Goal: Information Seeking & Learning: Learn about a topic

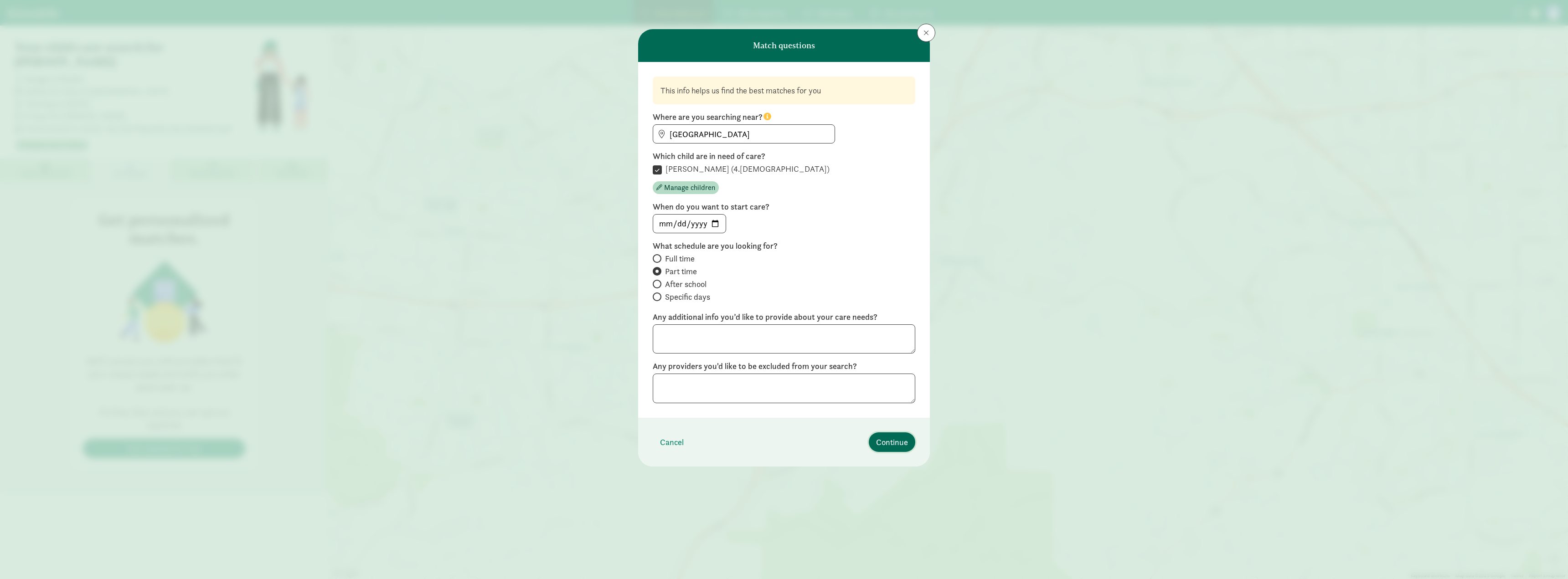
click at [905, 443] on span "Continue" at bounding box center [892, 443] width 32 height 12
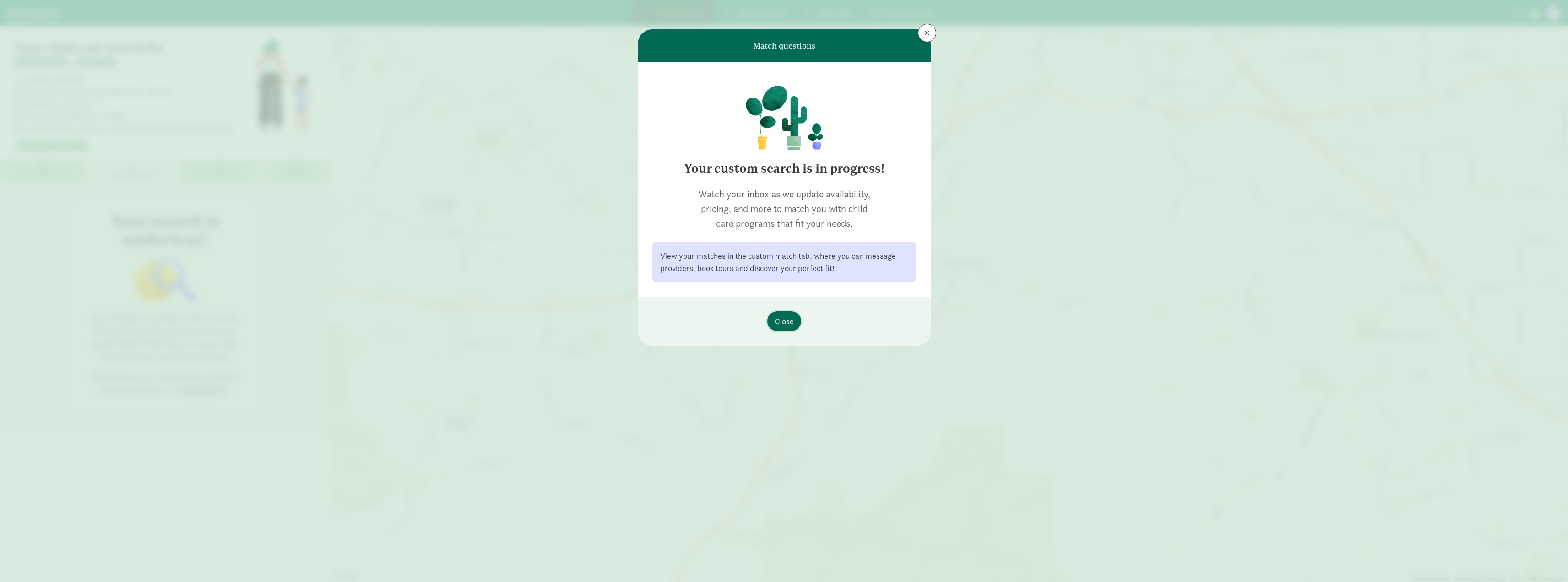
click at [781, 321] on span "Close" at bounding box center [784, 322] width 19 height 12
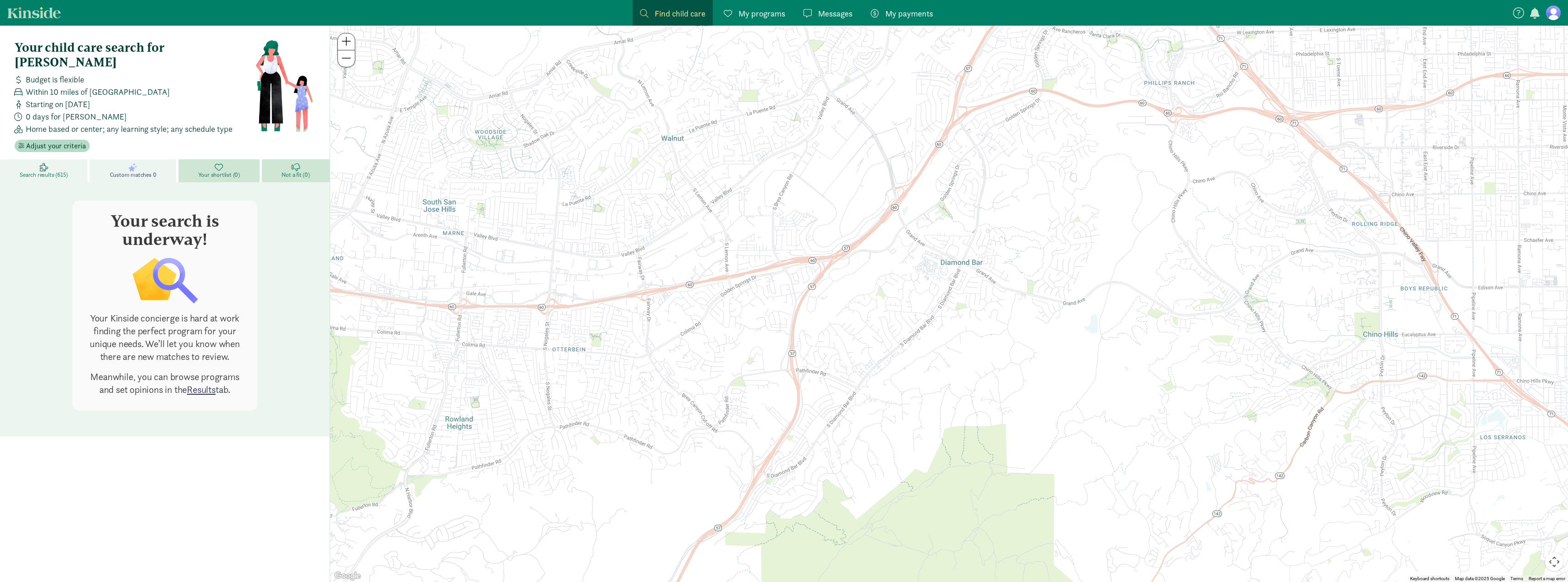
click at [38, 159] on link "Search results (615)" at bounding box center [44, 171] width 90 height 23
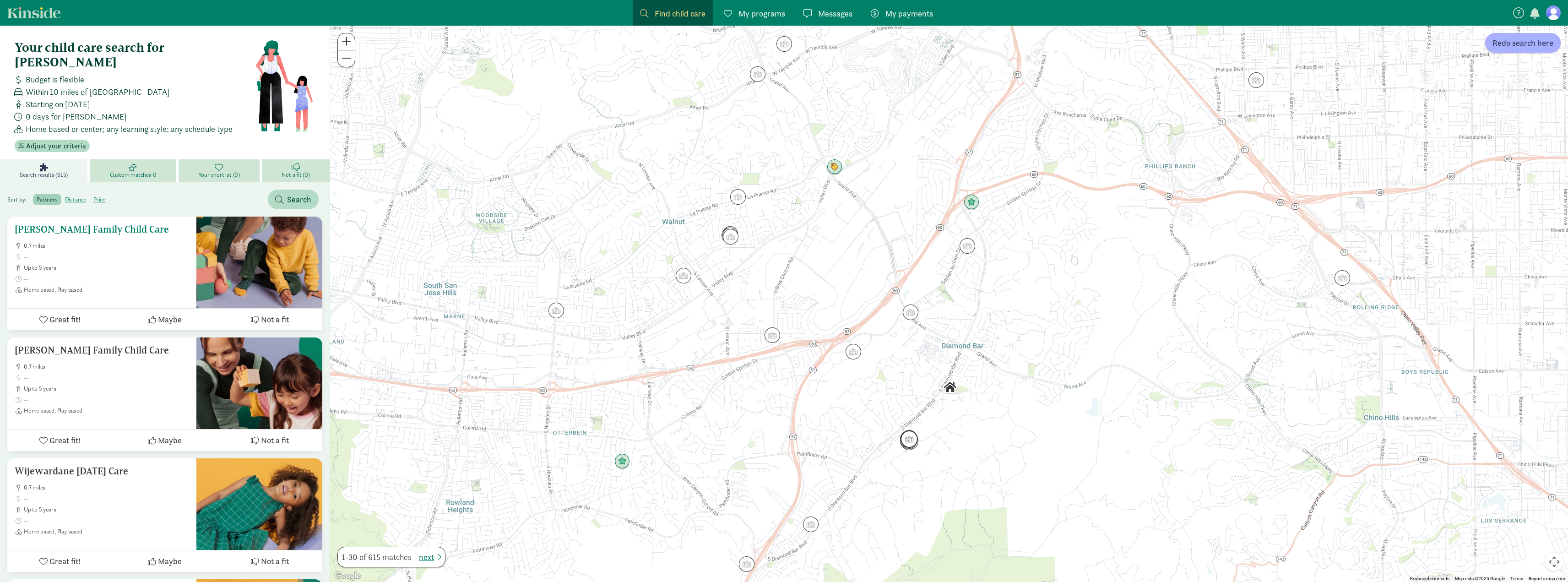
click at [149, 253] on span at bounding box center [106, 257] width 165 height 8
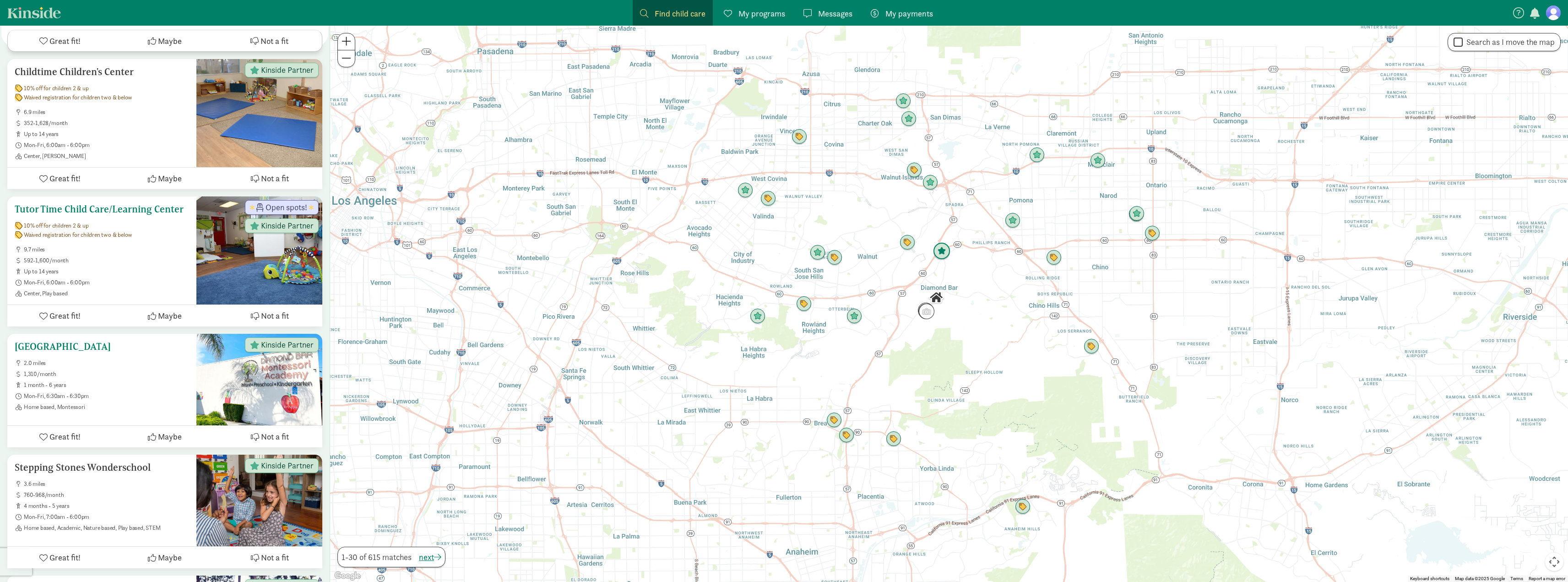
scroll to position [1604, 0]
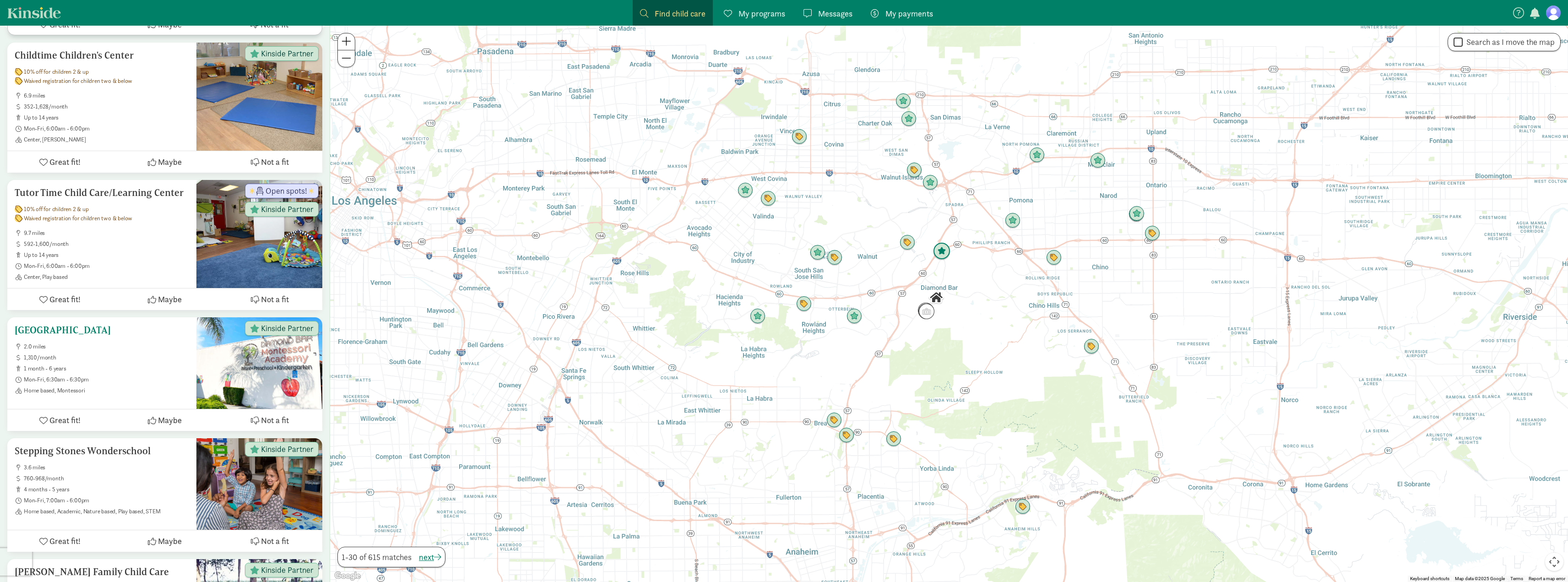
click at [116, 325] on div "Diamond Bar Montessori Academy 2.0 miles 1,310/month 1 month - 6 years Mon-Fri,…" at bounding box center [102, 359] width 174 height 70
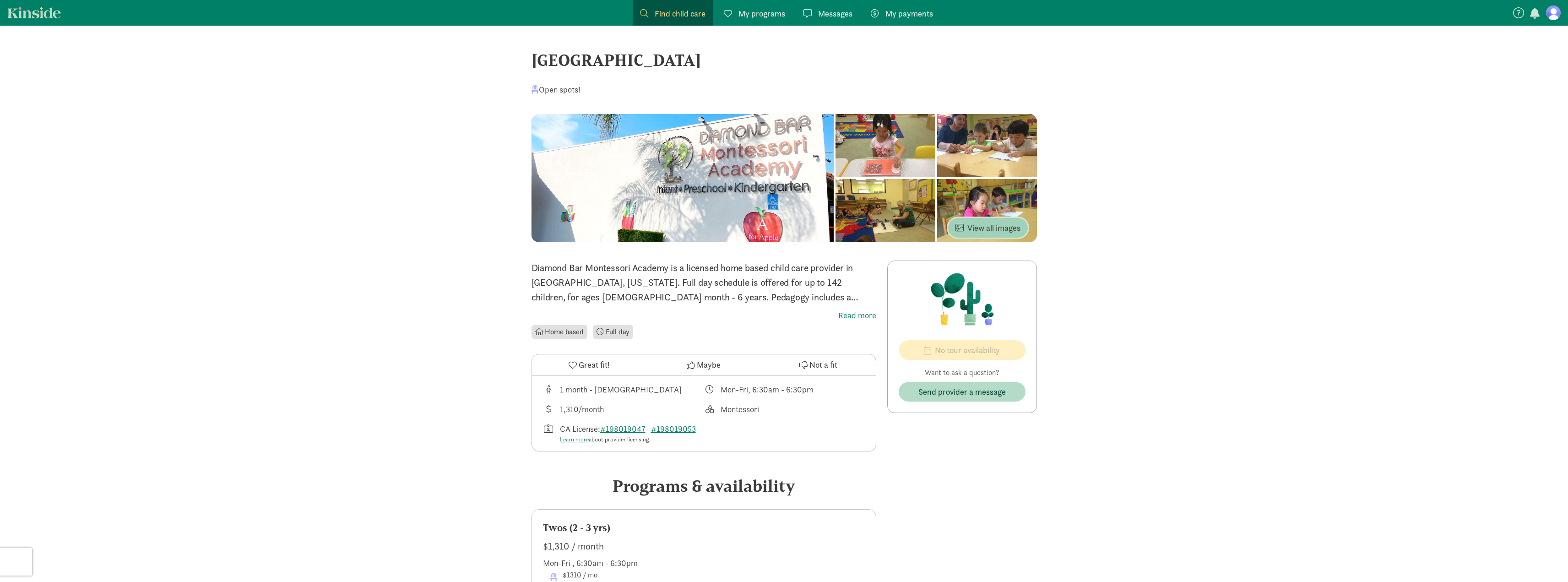
click at [1006, 228] on span "View all images" at bounding box center [988, 228] width 65 height 12
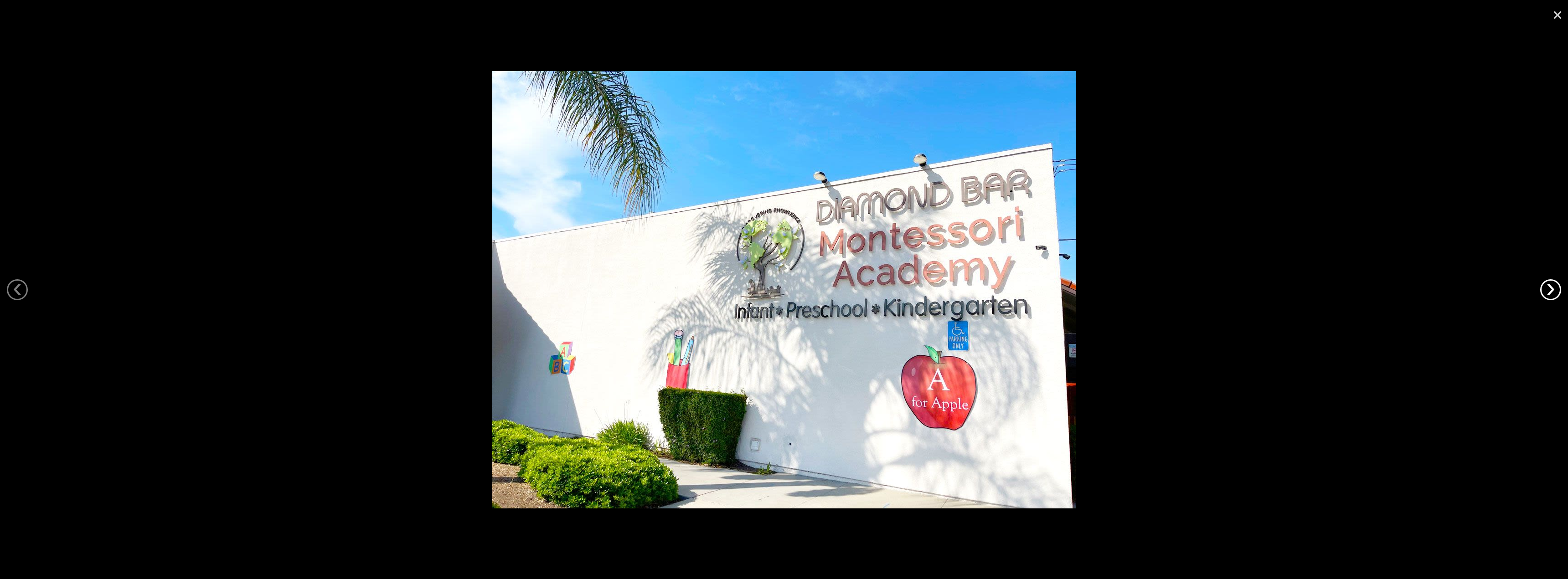
click at [1547, 286] on link "›" at bounding box center [1550, 290] width 21 height 21
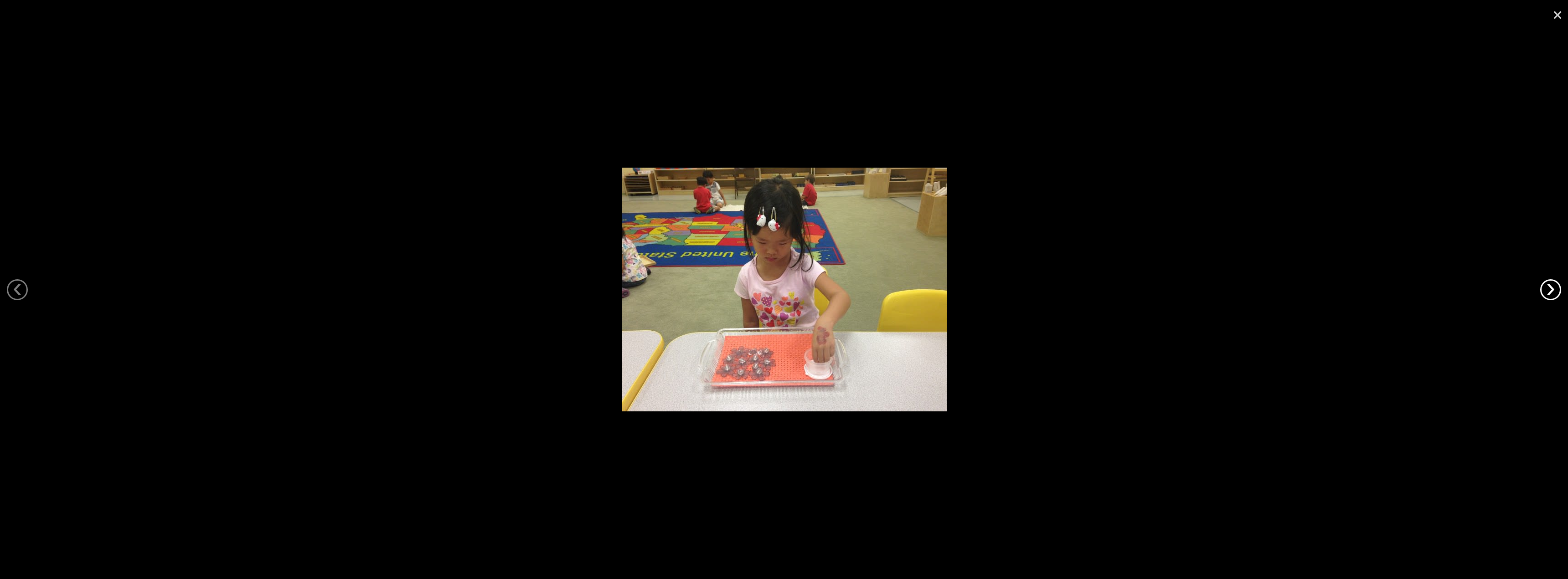
click at [1547, 286] on link "›" at bounding box center [1550, 290] width 21 height 21
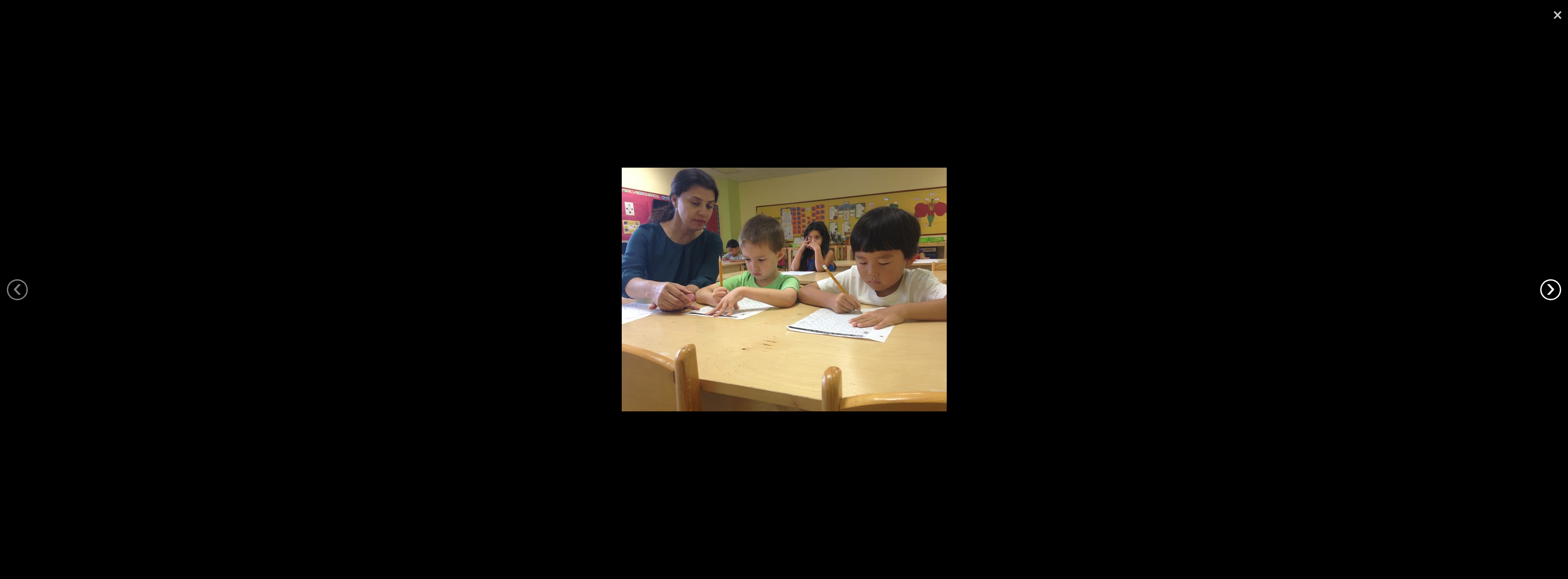
click at [1547, 286] on link "›" at bounding box center [1550, 290] width 21 height 21
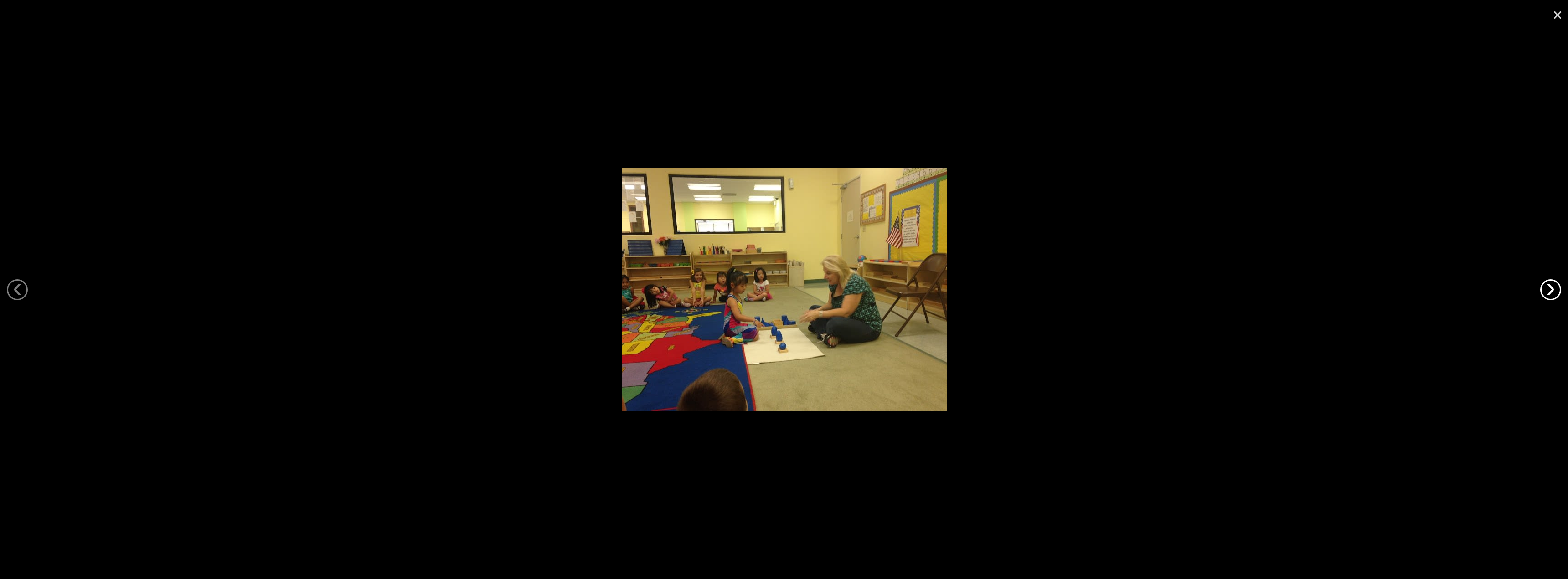
click at [1547, 286] on link "›" at bounding box center [1550, 290] width 21 height 21
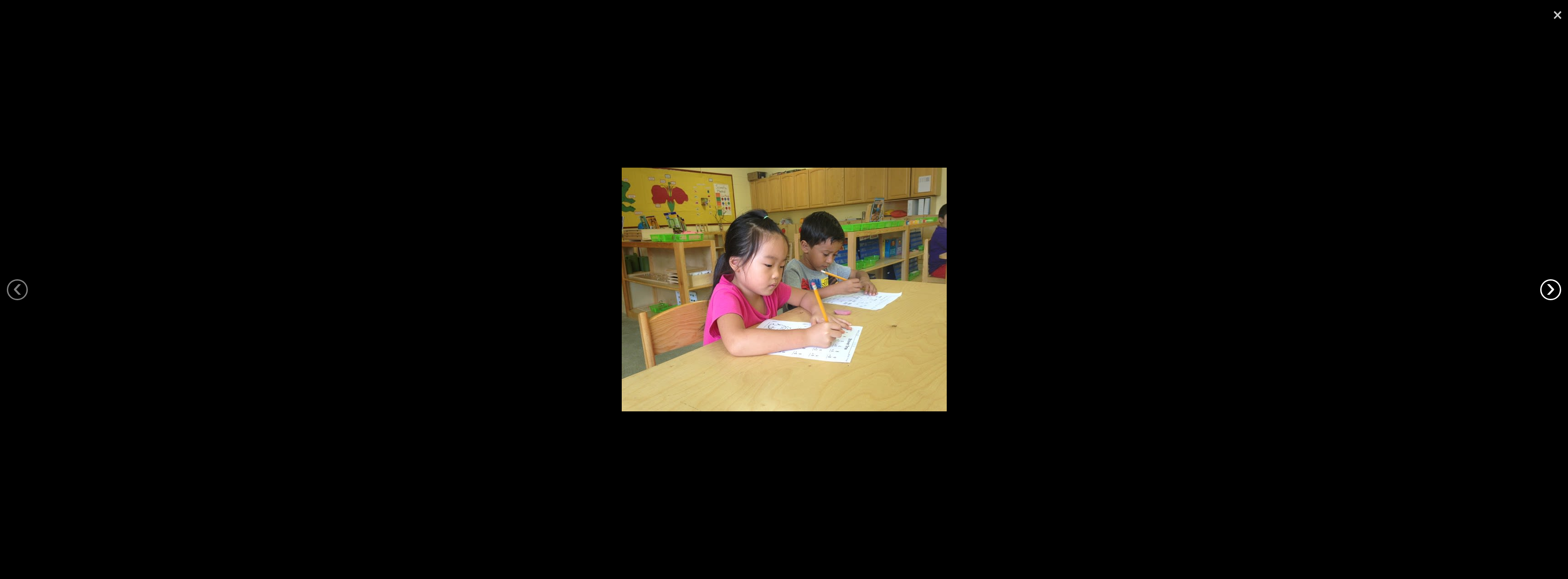
click at [1547, 286] on link "›" at bounding box center [1550, 290] width 21 height 21
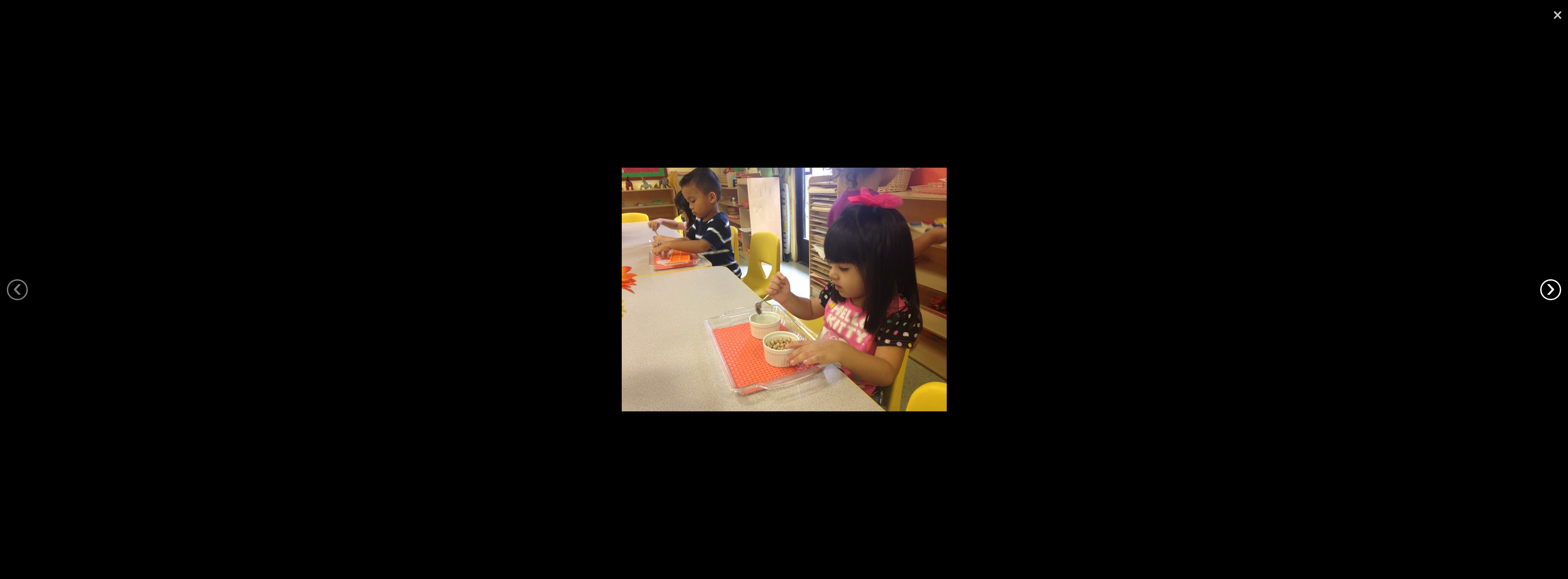
click at [1547, 286] on link "›" at bounding box center [1550, 290] width 21 height 21
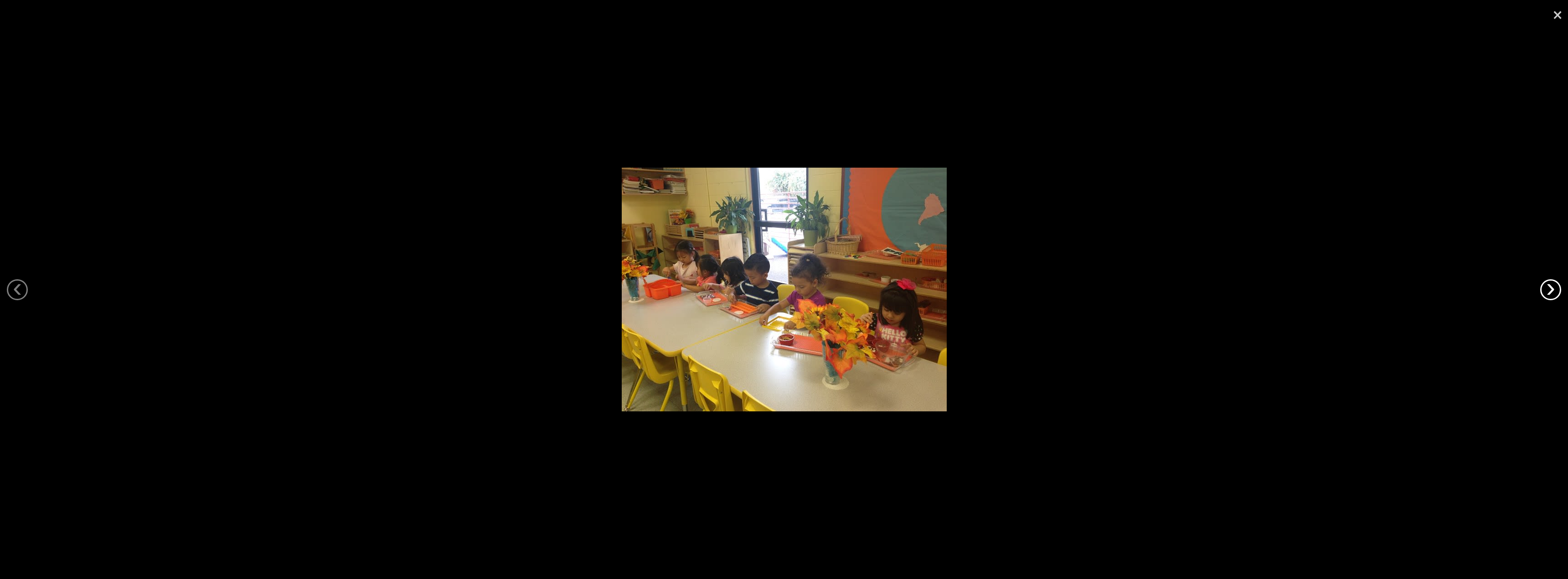
click at [1547, 286] on link "›" at bounding box center [1550, 290] width 21 height 21
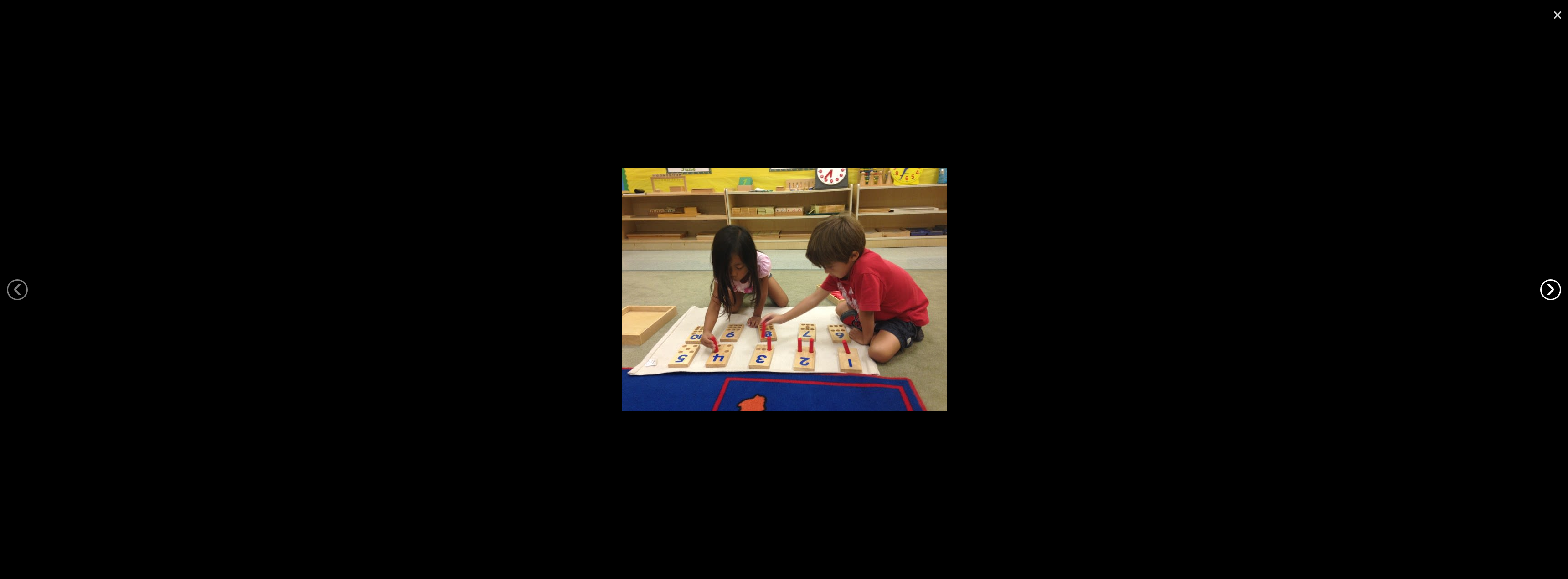
click at [1547, 286] on link "›" at bounding box center [1550, 290] width 21 height 21
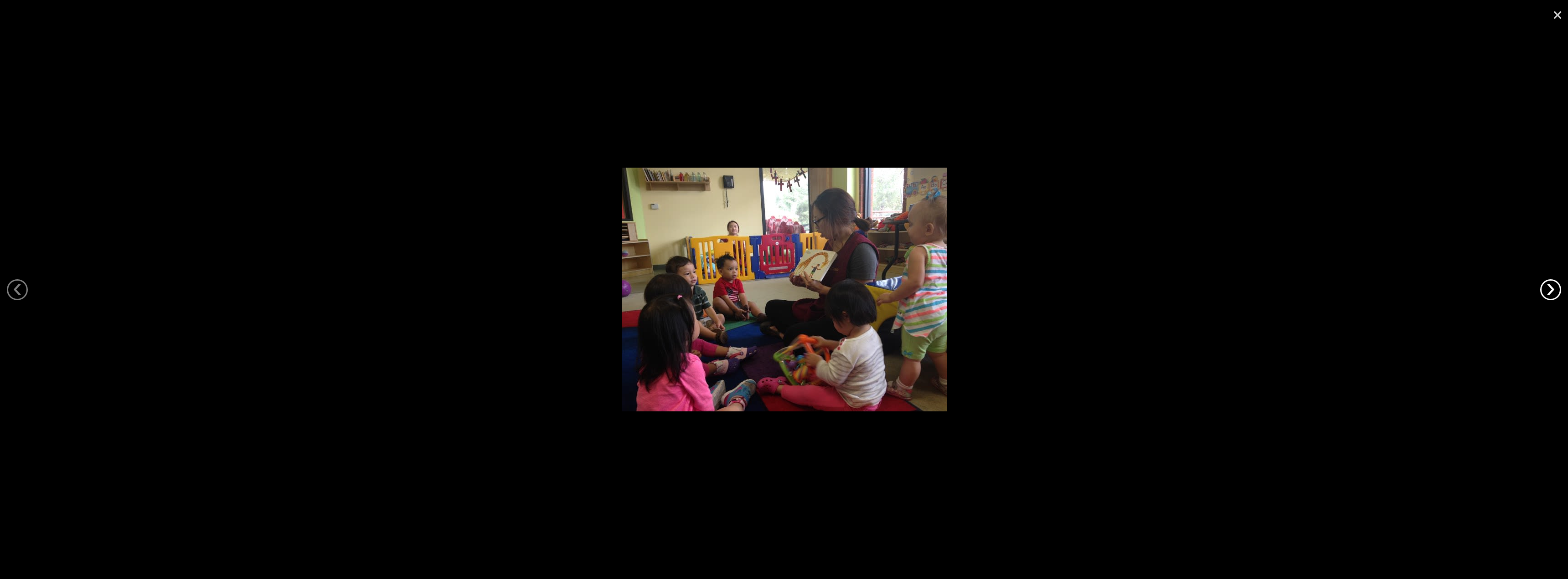
click at [1547, 286] on link "›" at bounding box center [1550, 290] width 21 height 21
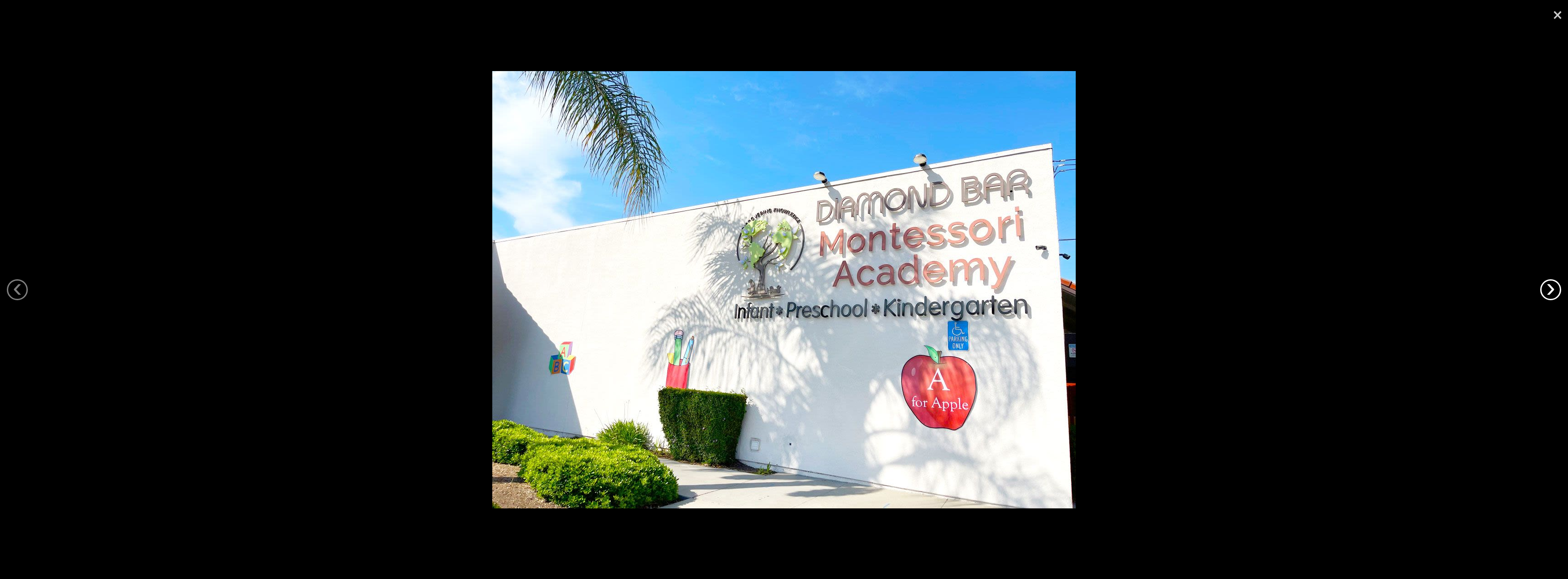
click at [1547, 286] on link "›" at bounding box center [1550, 290] width 21 height 21
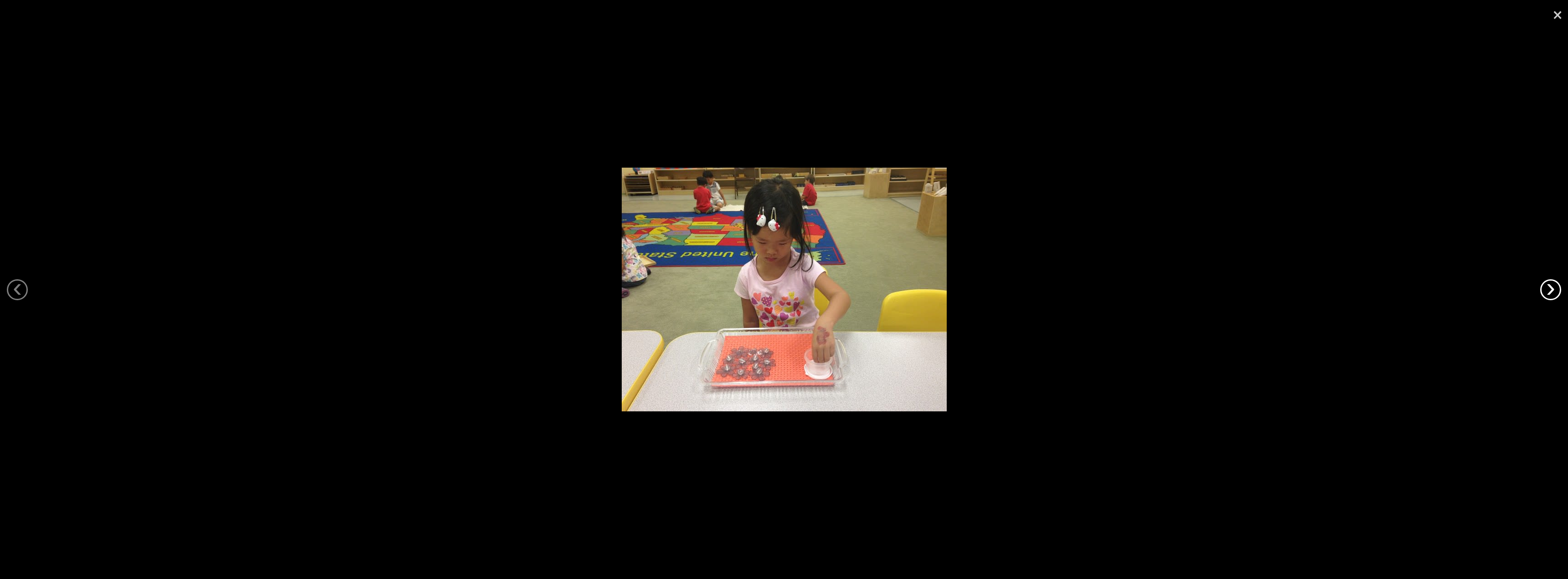
click at [1547, 286] on link "›" at bounding box center [1550, 290] width 21 height 21
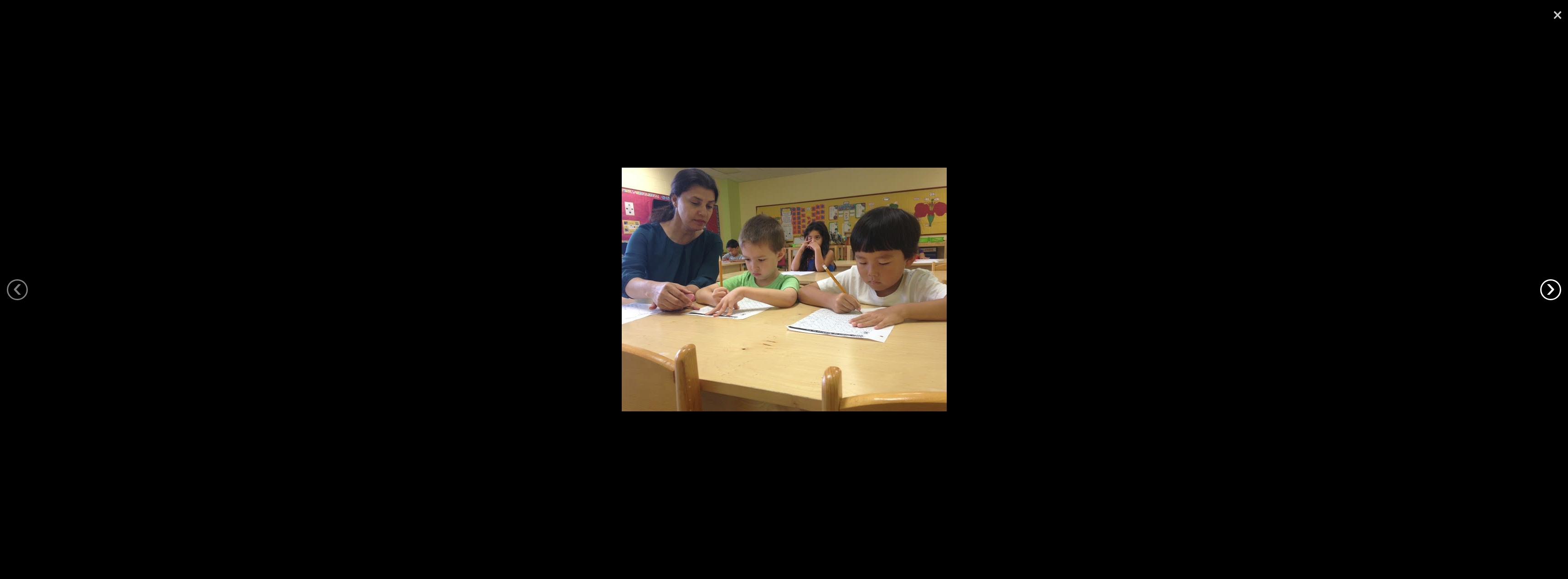
click at [1547, 286] on link "›" at bounding box center [1550, 290] width 21 height 21
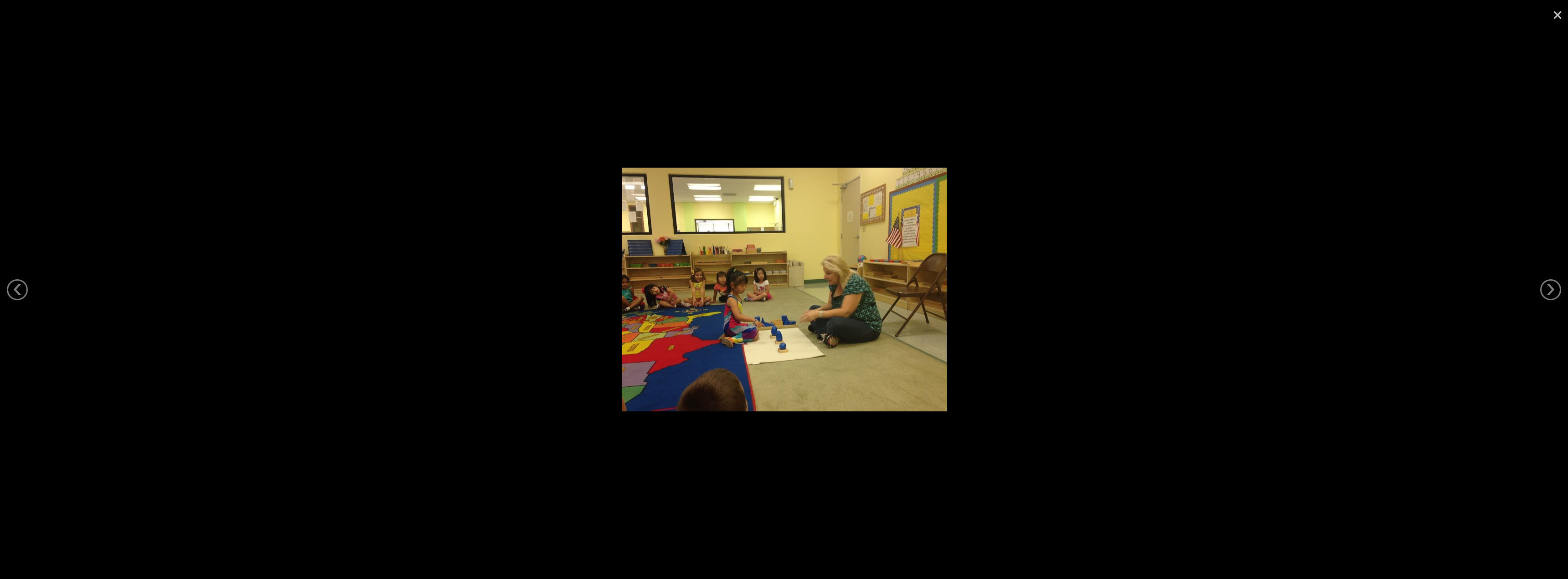
click at [1554, 18] on link "×" at bounding box center [1557, 14] width 21 height 27
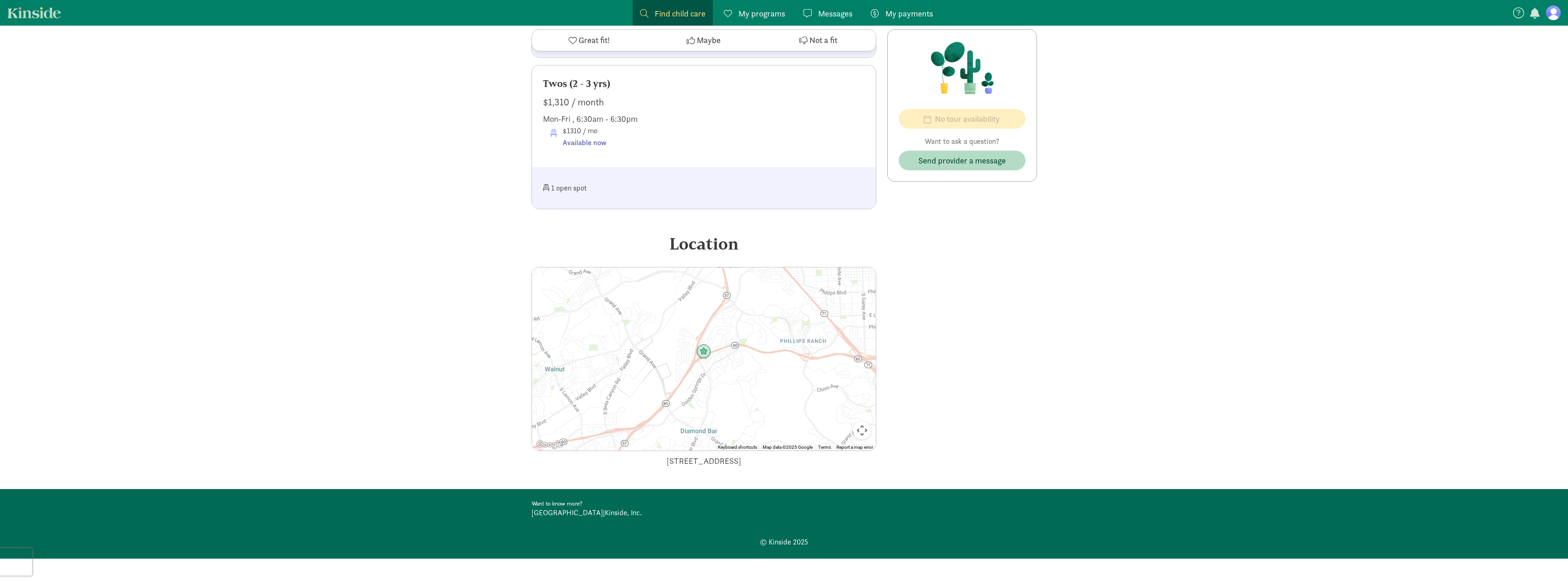
scroll to position [598, 0]
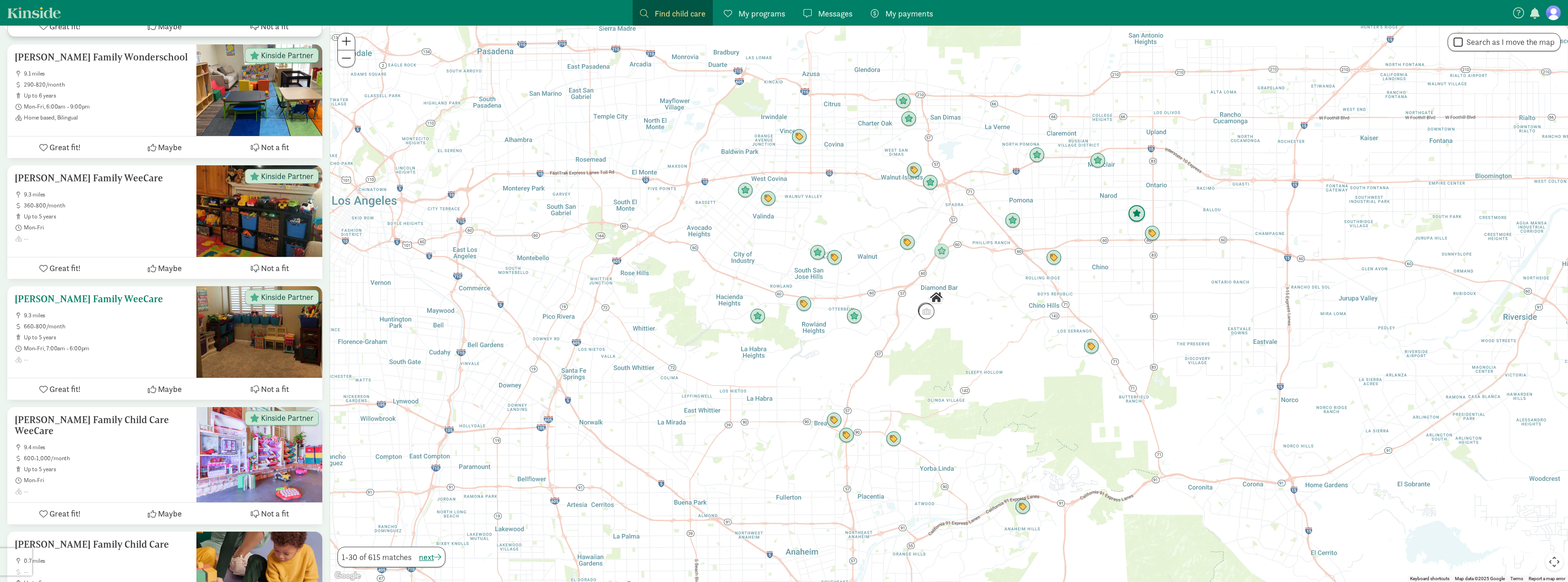
scroll to position [2978, 0]
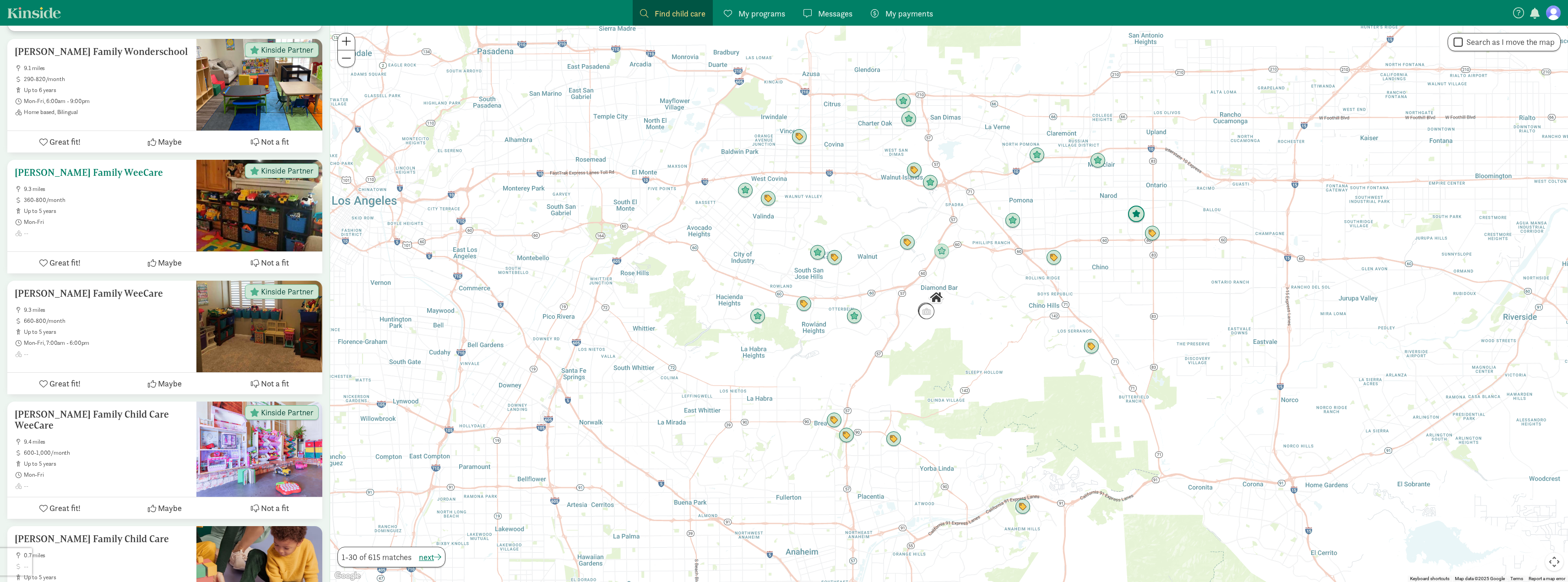
click at [83, 167] on h5 "[PERSON_NAME] Family WeeCare" at bounding box center [102, 172] width 174 height 11
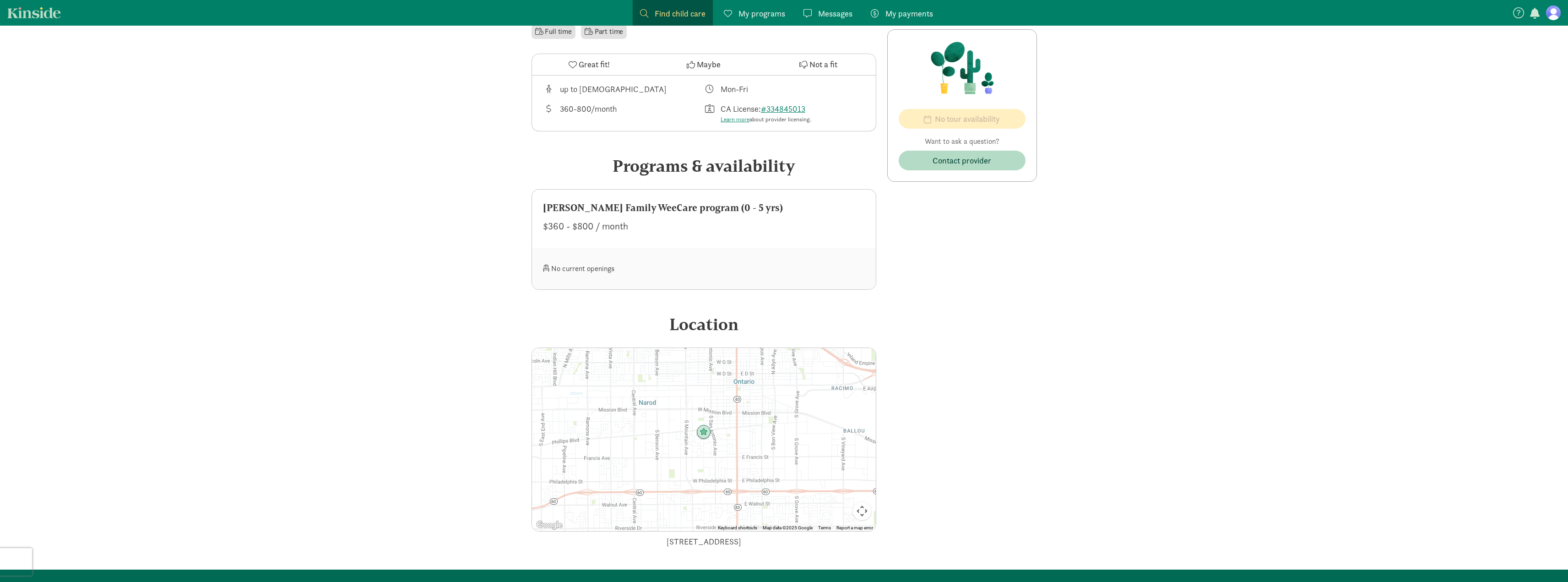
scroll to position [275, 0]
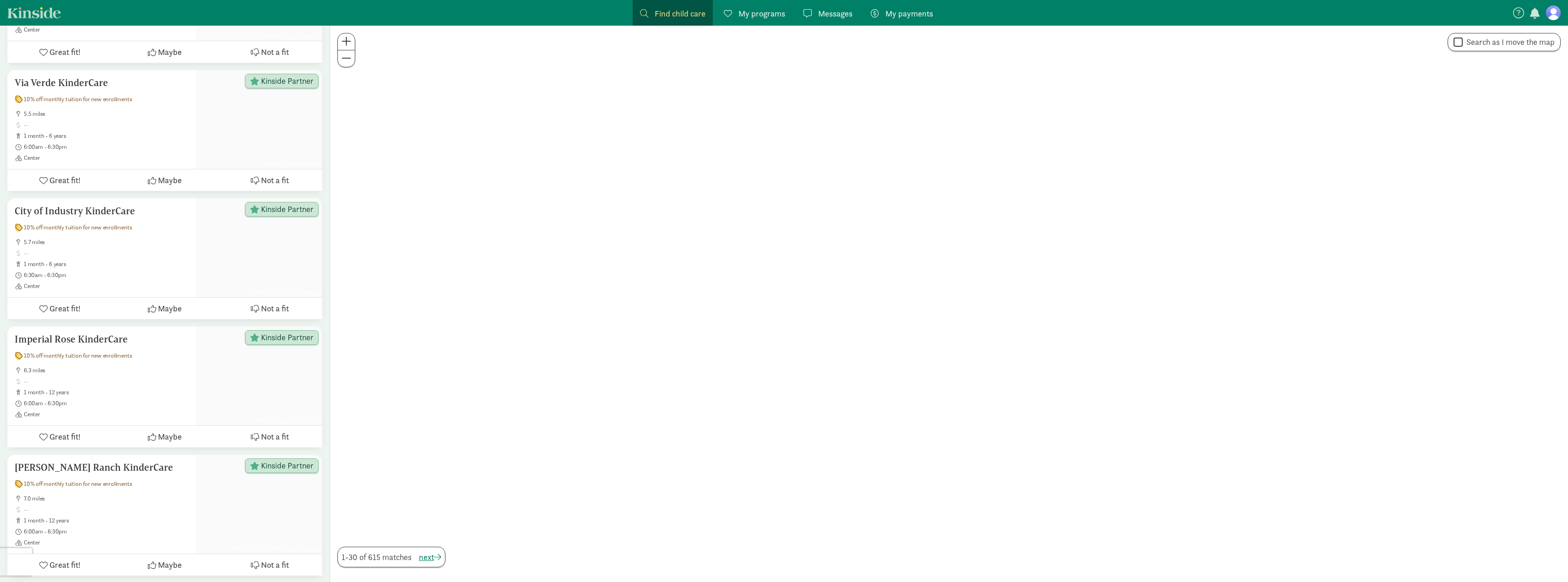
scroll to position [2978, 0]
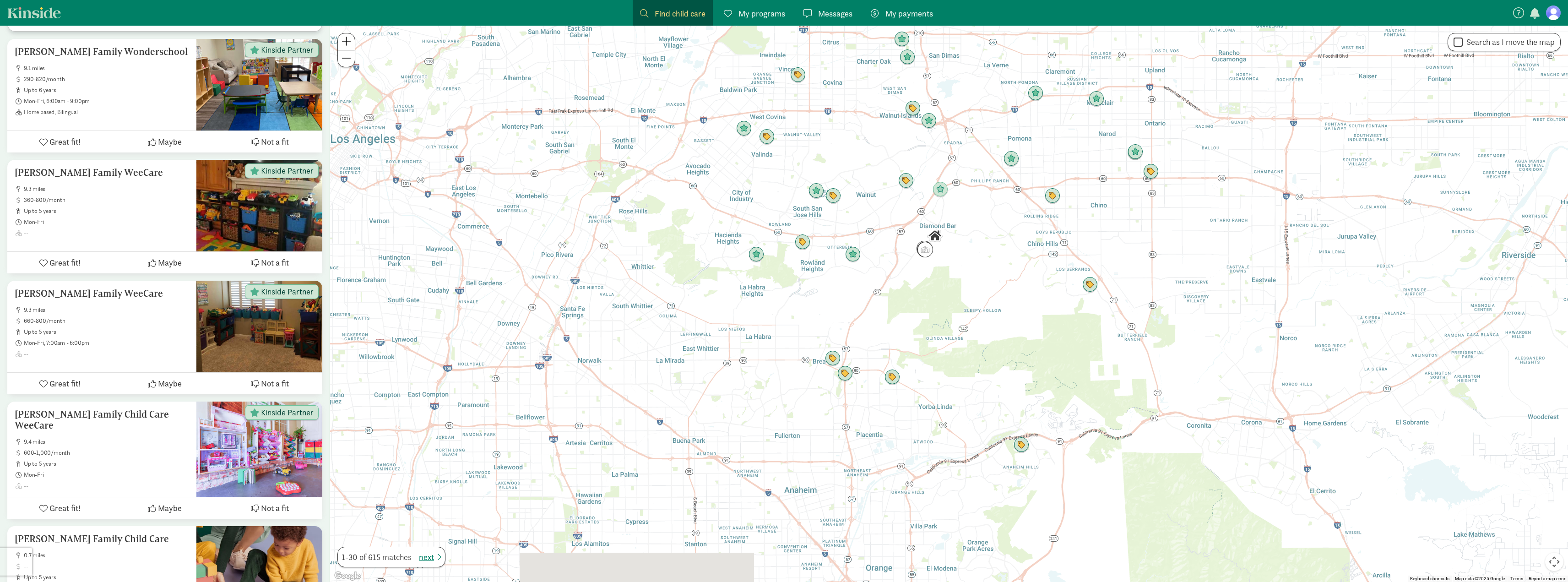
drag, startPoint x: 851, startPoint y: 378, endPoint x: 849, endPoint y: 309, distance: 69.0
click at [849, 309] on div at bounding box center [949, 304] width 1238 height 557
click at [826, 358] on img "Click to see details" at bounding box center [833, 358] width 18 height 18
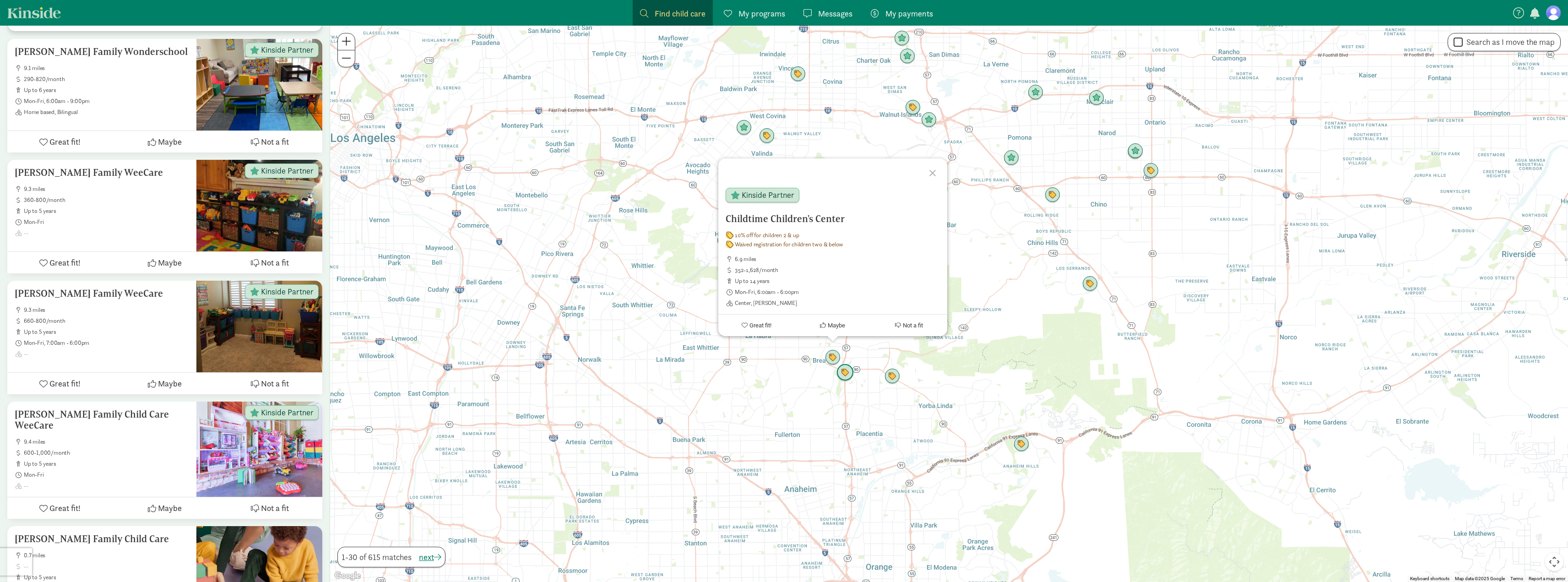
click at [849, 373] on img "Click to see details" at bounding box center [845, 373] width 18 height 18
click at [895, 380] on img "Click to see details" at bounding box center [892, 376] width 18 height 18
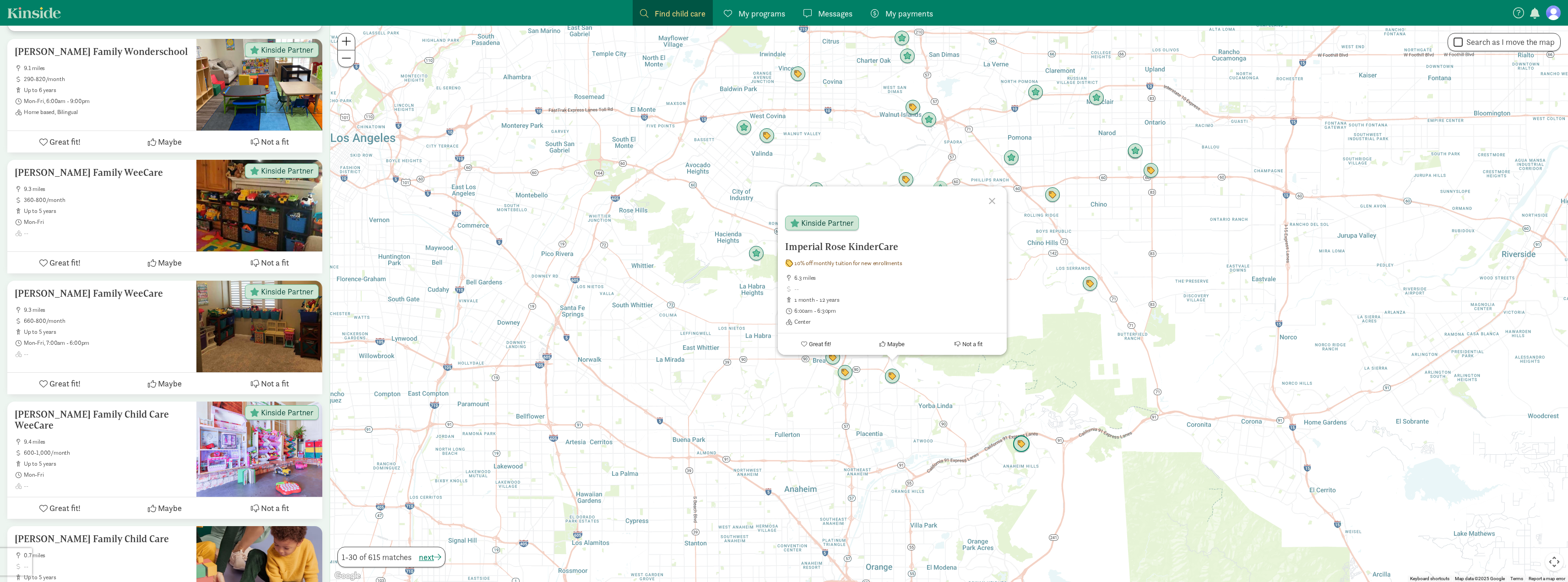
click at [1022, 445] on img "Click to see details" at bounding box center [1021, 444] width 18 height 18
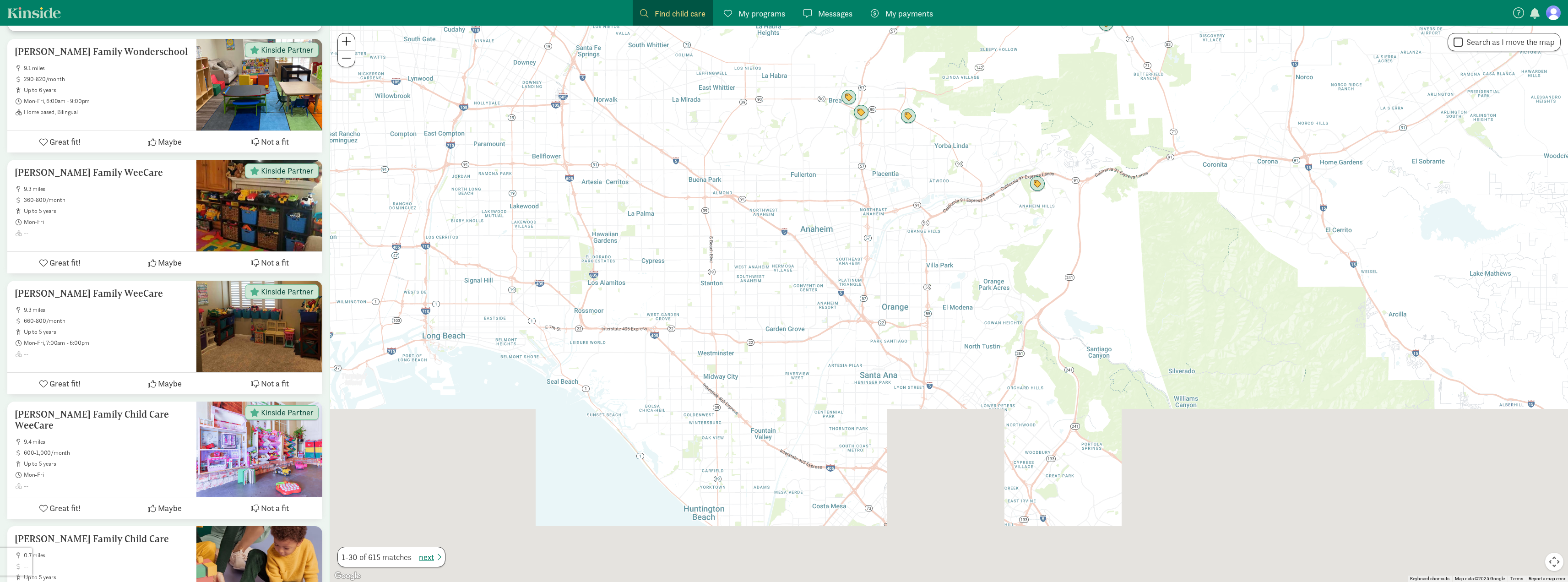
drag, startPoint x: 843, startPoint y: 505, endPoint x: 856, endPoint y: 237, distance: 268.3
click at [856, 237] on div "To navigate, press the arrow keys." at bounding box center [949, 304] width 1238 height 557
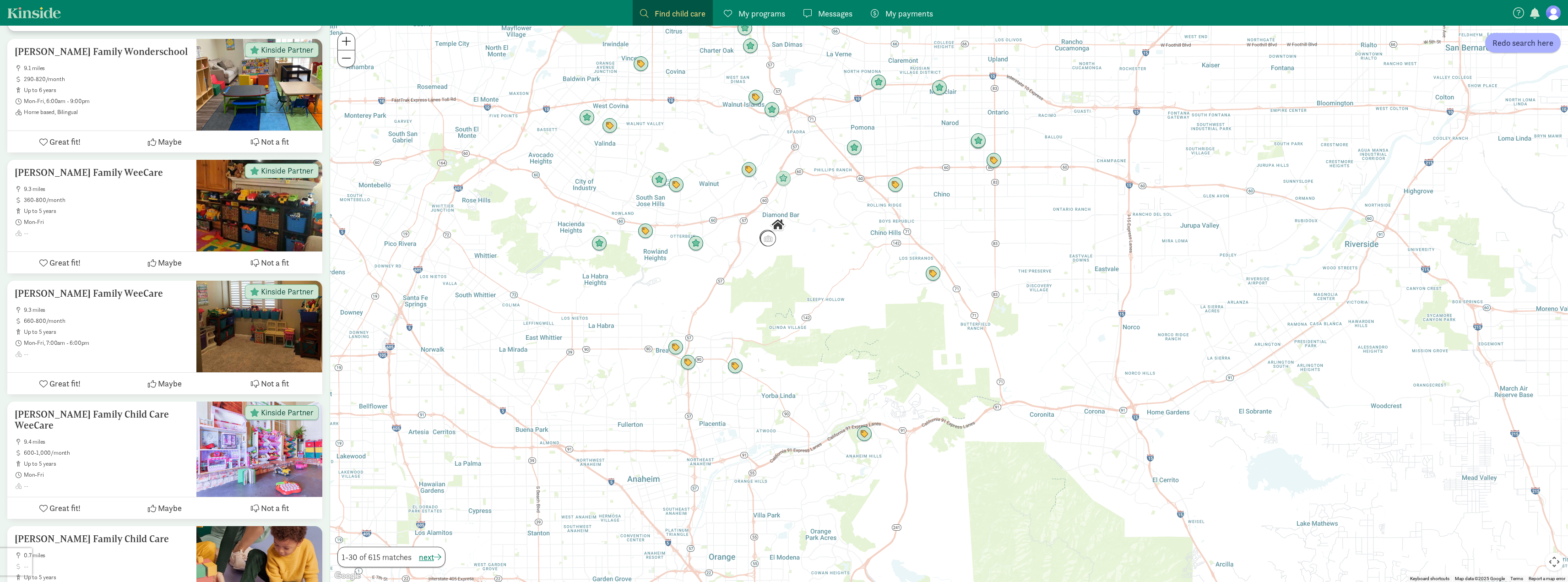
drag, startPoint x: 787, startPoint y: 301, endPoint x: 611, endPoint y: 558, distance: 311.5
click at [611, 558] on div at bounding box center [949, 304] width 1238 height 557
click at [931, 270] on img "Click to see details" at bounding box center [933, 273] width 18 height 18
click at [884, 275] on div "To navigate, press the arrow keys. Higgins Ranch KinderCare 10% off monthly tui…" at bounding box center [949, 304] width 1238 height 557
click at [926, 274] on img "Click to see details" at bounding box center [933, 273] width 18 height 18
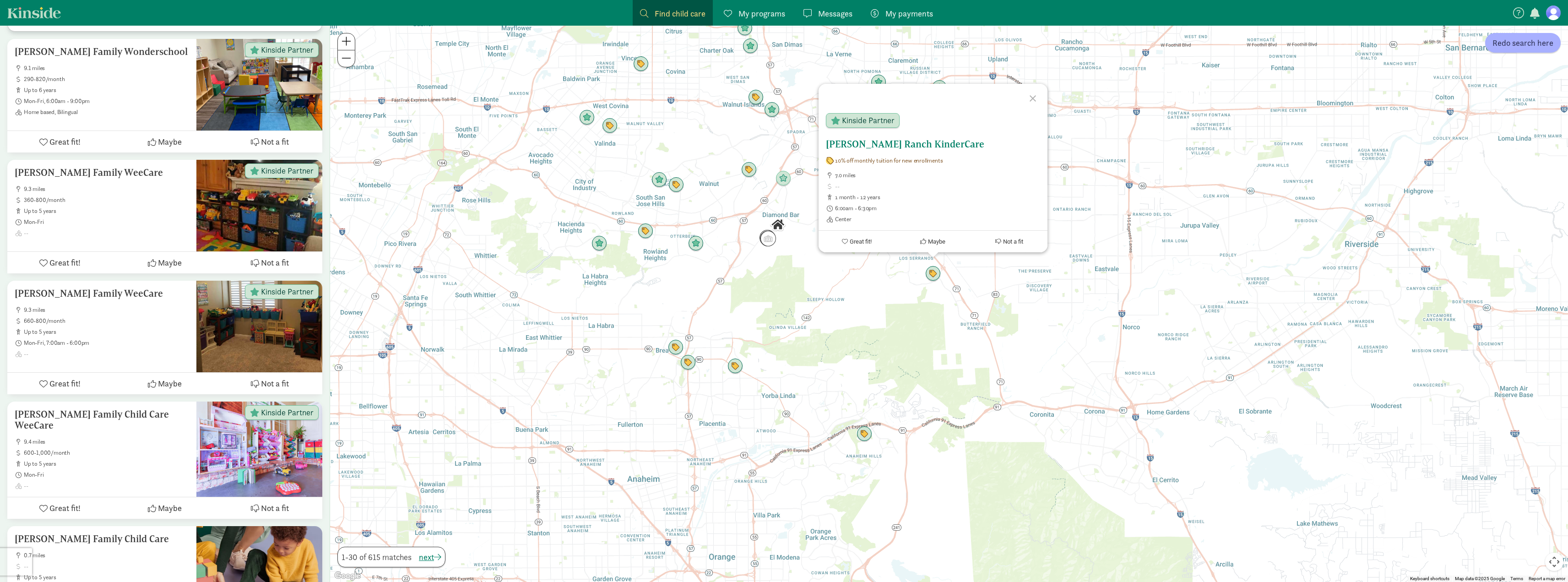
click at [878, 144] on h5 "[PERSON_NAME] Ranch KinderCare" at bounding box center [933, 144] width 214 height 11
